Goal: Transaction & Acquisition: Purchase product/service

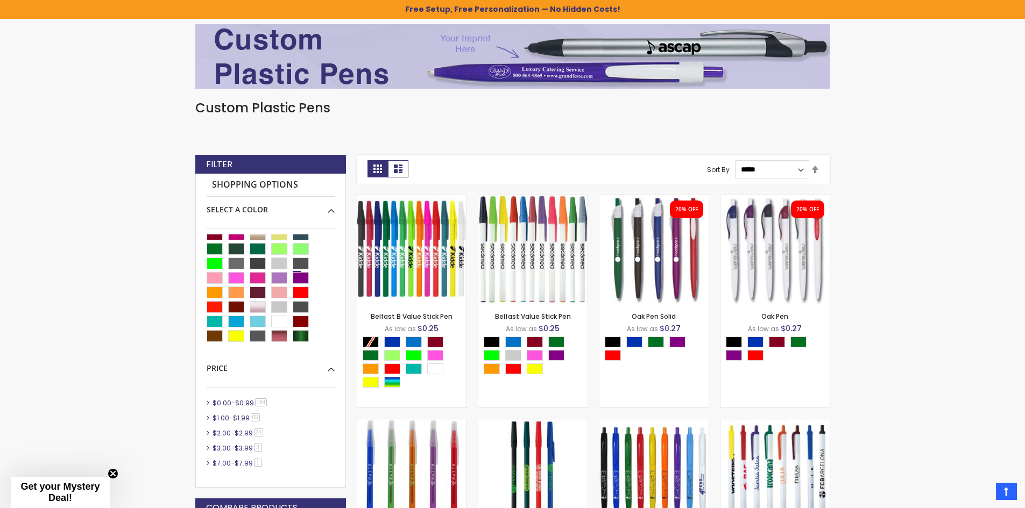
scroll to position [54, 0]
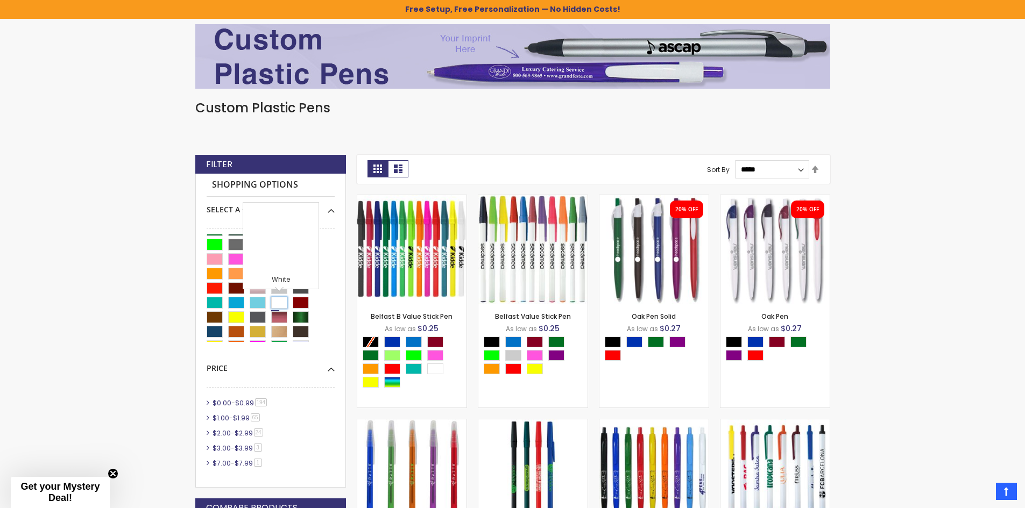
click at [276, 303] on div "White" at bounding box center [279, 303] width 16 height 12
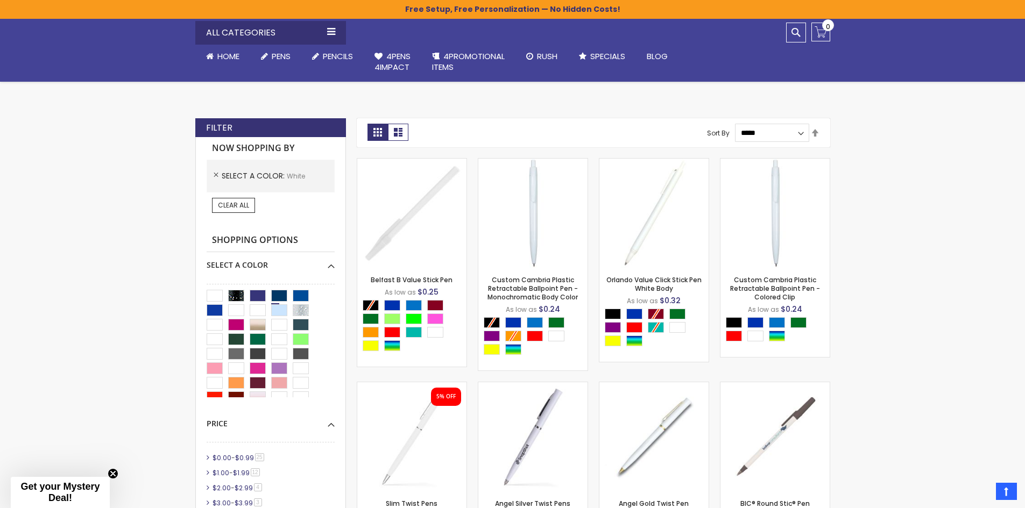
scroll to position [215, 0]
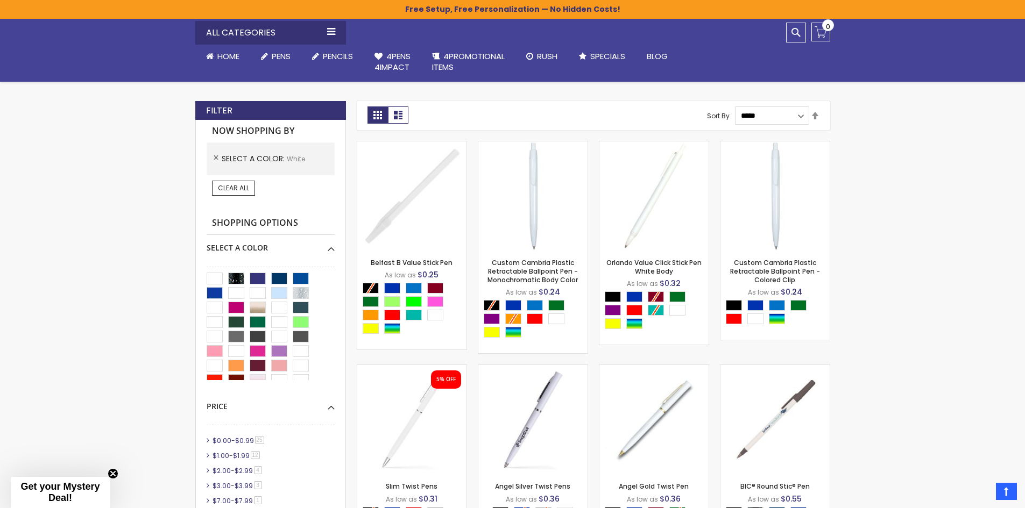
click at [236, 441] on link "$0.00 - $0.99 25 item" at bounding box center [239, 440] width 58 height 9
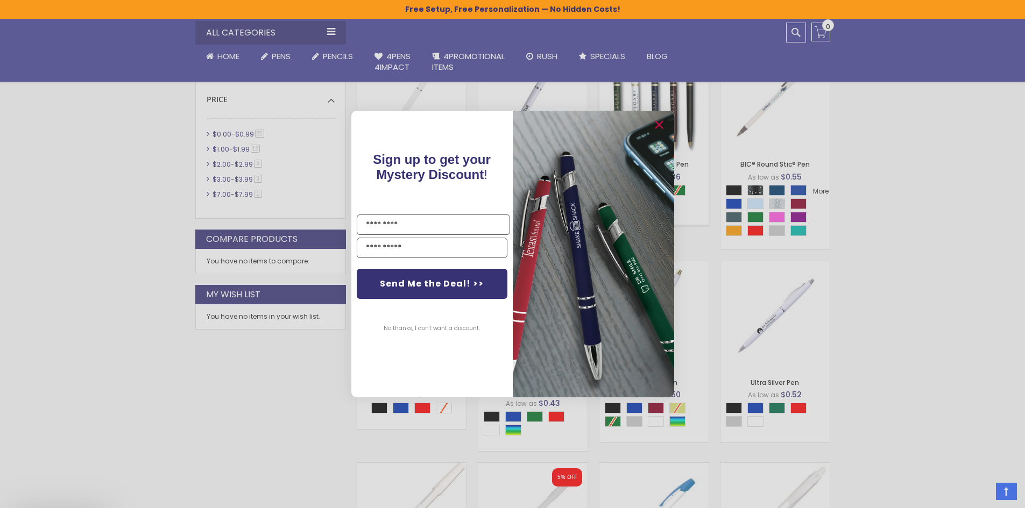
scroll to position [538, 0]
click at [661, 126] on circle "Close dialog" at bounding box center [658, 125] width 16 height 16
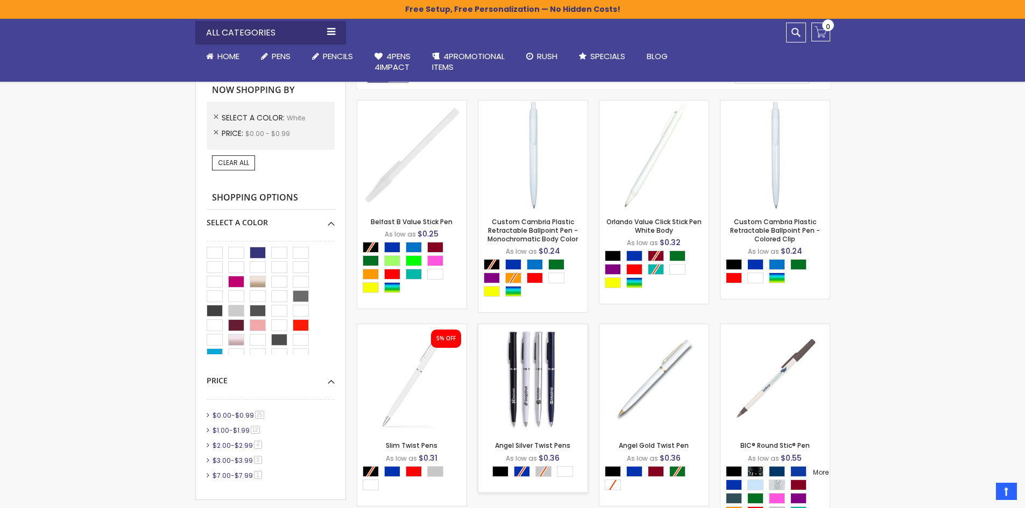
scroll to position [430, 0]
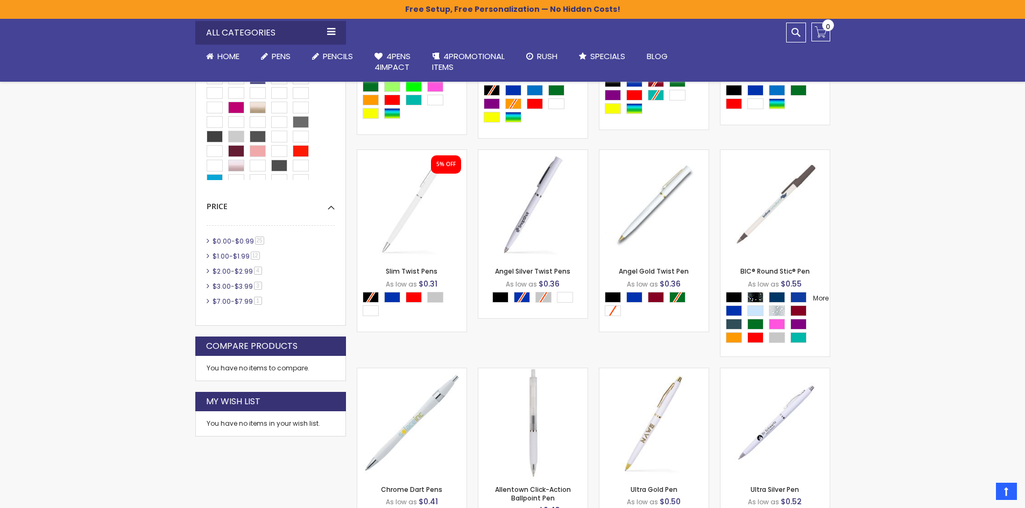
click at [227, 256] on span "$1.00" at bounding box center [221, 256] width 17 height 9
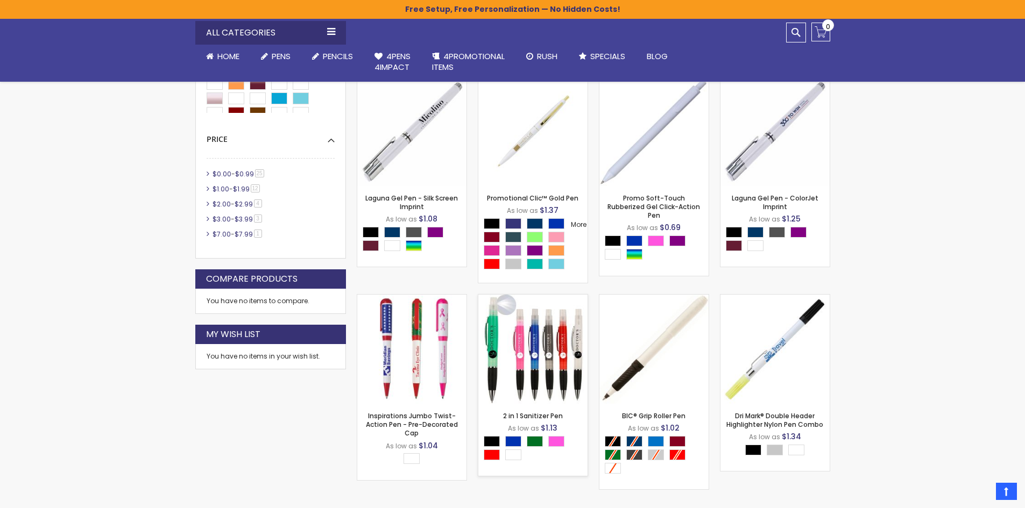
scroll to position [484, 0]
